Goal: Information Seeking & Learning: Find specific fact

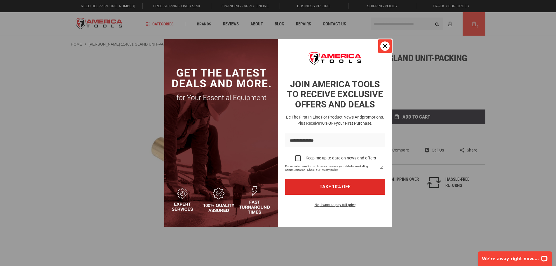
click at [387, 42] on div "Close" at bounding box center [384, 45] width 9 height 9
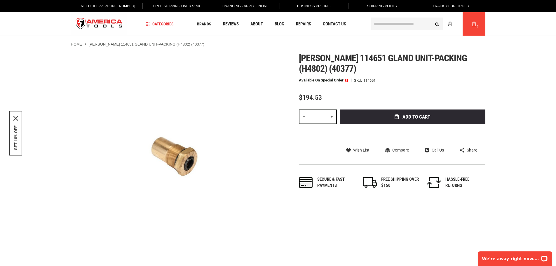
click at [385, 23] on input "text" at bounding box center [406, 23] width 71 height 13
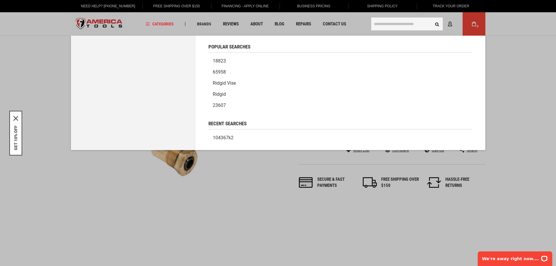
click at [225, 135] on link "104367k2" at bounding box center [340, 137] width 264 height 11
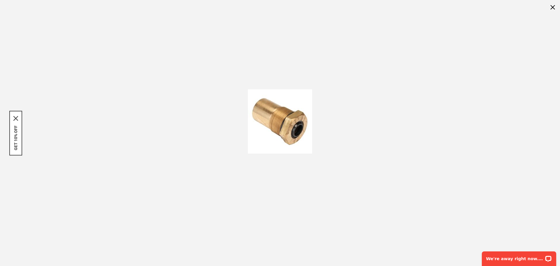
click at [204, 114] on div at bounding box center [280, 121] width 560 height 242
click at [78, 166] on div at bounding box center [280, 121] width 560 height 242
click at [16, 114] on div "GET 10% OFF" at bounding box center [15, 133] width 13 height 45
click at [206, 66] on div at bounding box center [280, 121] width 560 height 242
click at [295, 114] on img at bounding box center [280, 121] width 64 height 64
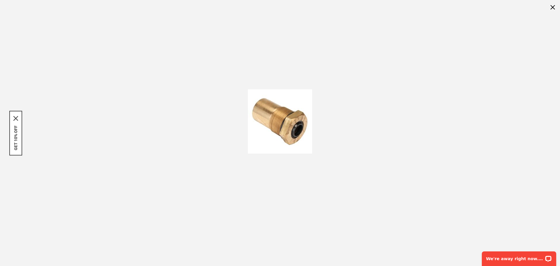
drag, startPoint x: 374, startPoint y: 100, endPoint x: 425, endPoint y: 68, distance: 60.7
click at [386, 93] on div at bounding box center [280, 121] width 560 height 242
click at [448, 59] on div at bounding box center [280, 121] width 560 height 242
click at [492, 111] on div at bounding box center [280, 121] width 560 height 242
drag, startPoint x: 495, startPoint y: 130, endPoint x: 468, endPoint y: 187, distance: 63.4
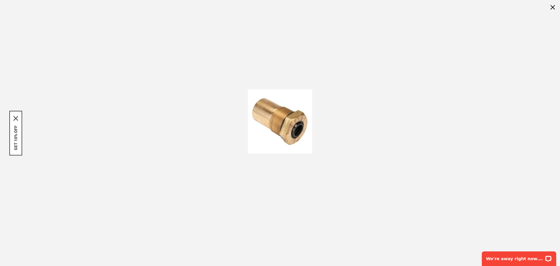
click at [494, 136] on div at bounding box center [280, 121] width 560 height 242
drag, startPoint x: 439, startPoint y: 242, endPoint x: 392, endPoint y: 248, distance: 47.3
click at [422, 251] on div at bounding box center [280, 133] width 560 height 266
click at [405, 252] on div at bounding box center [280, 133] width 560 height 266
drag, startPoint x: 367, startPoint y: 242, endPoint x: 274, endPoint y: 215, distance: 96.1
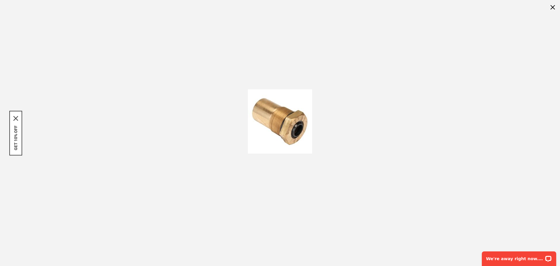
click at [321, 232] on div at bounding box center [280, 133] width 560 height 266
click at [237, 208] on div at bounding box center [280, 121] width 560 height 242
click at [218, 190] on div at bounding box center [280, 121] width 560 height 242
drag, startPoint x: 229, startPoint y: 134, endPoint x: 312, endPoint y: 92, distance: 93.1
click at [237, 125] on div at bounding box center [280, 121] width 560 height 242
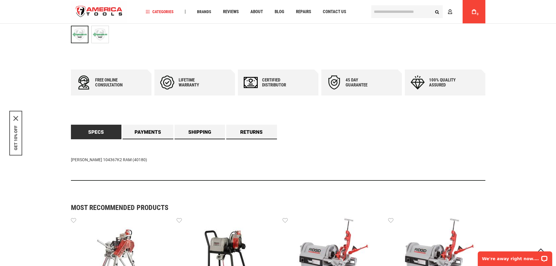
scroll to position [262, 0]
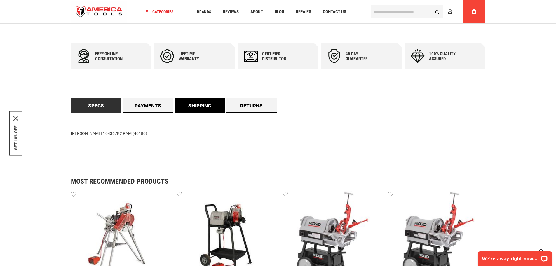
click at [199, 103] on link "Shipping" at bounding box center [199, 105] width 51 height 15
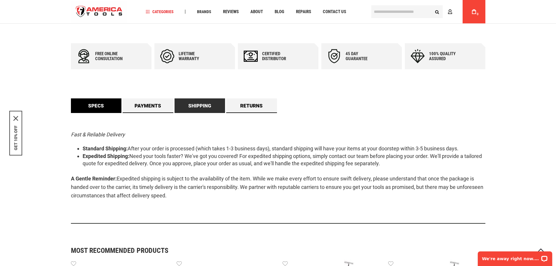
click at [90, 101] on link "Specs" at bounding box center [96, 105] width 51 height 15
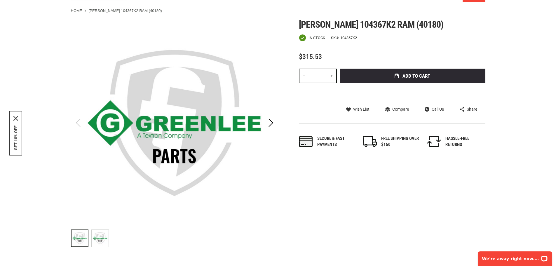
scroll to position [0, 0]
